Goal: Find specific page/section: Find specific page/section

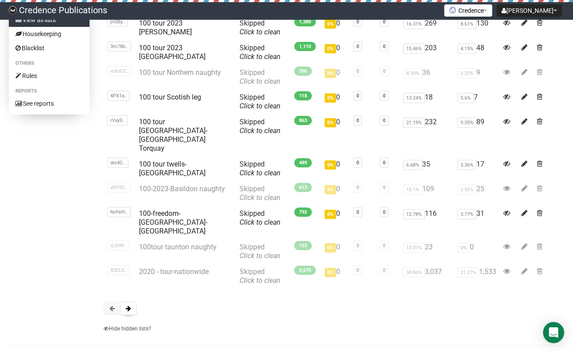
scroll to position [105, 0]
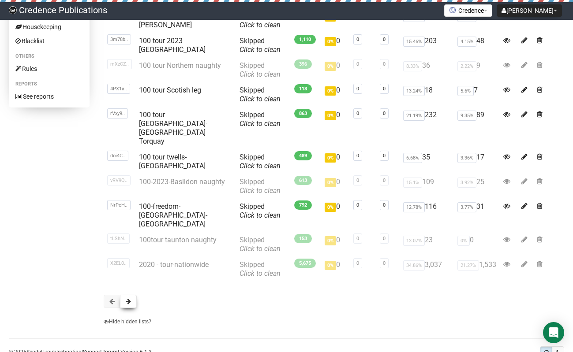
click at [130, 298] on span at bounding box center [128, 301] width 5 height 6
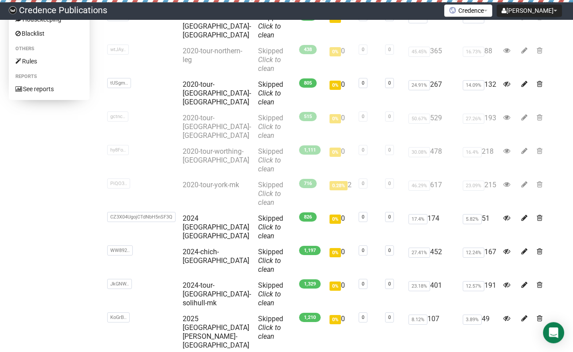
scroll to position [114, 0]
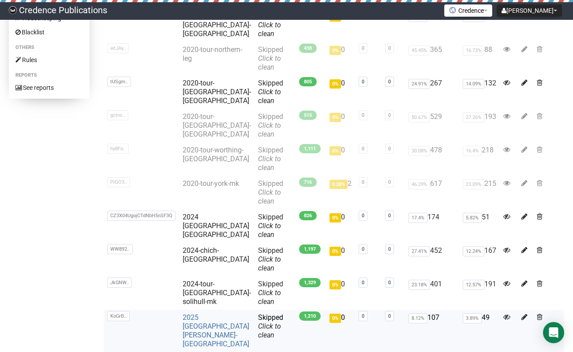
click at [215, 313] on link "2025 Tunbridge Wells-brighton" at bounding box center [215, 330] width 67 height 35
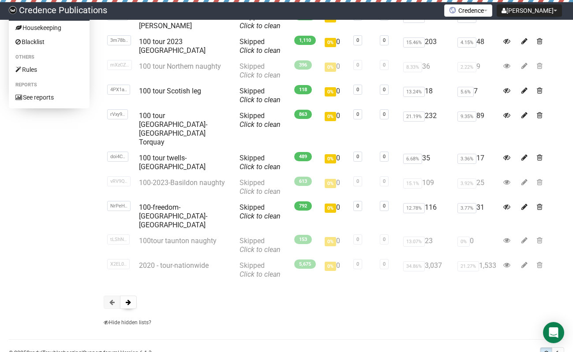
scroll to position [105, 0]
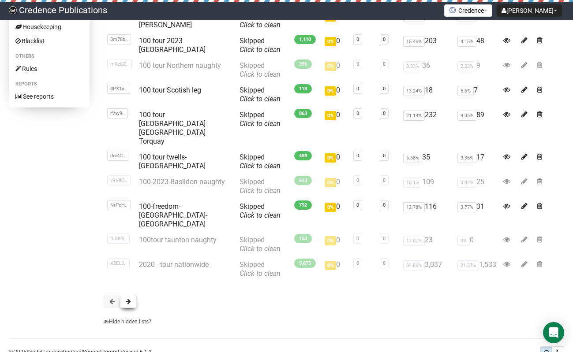
click at [126, 298] on span at bounding box center [128, 301] width 5 height 6
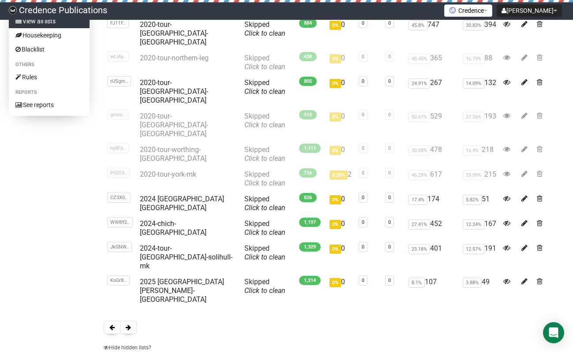
scroll to position [105, 0]
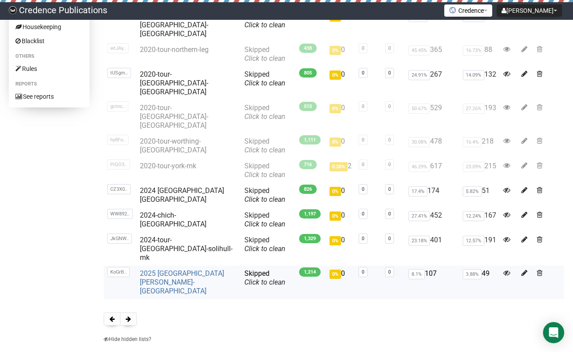
click at [153, 269] on link "2025 [GEOGRAPHIC_DATA][PERSON_NAME]-[GEOGRAPHIC_DATA]" at bounding box center [182, 282] width 84 height 26
